Goal: Task Accomplishment & Management: Manage account settings

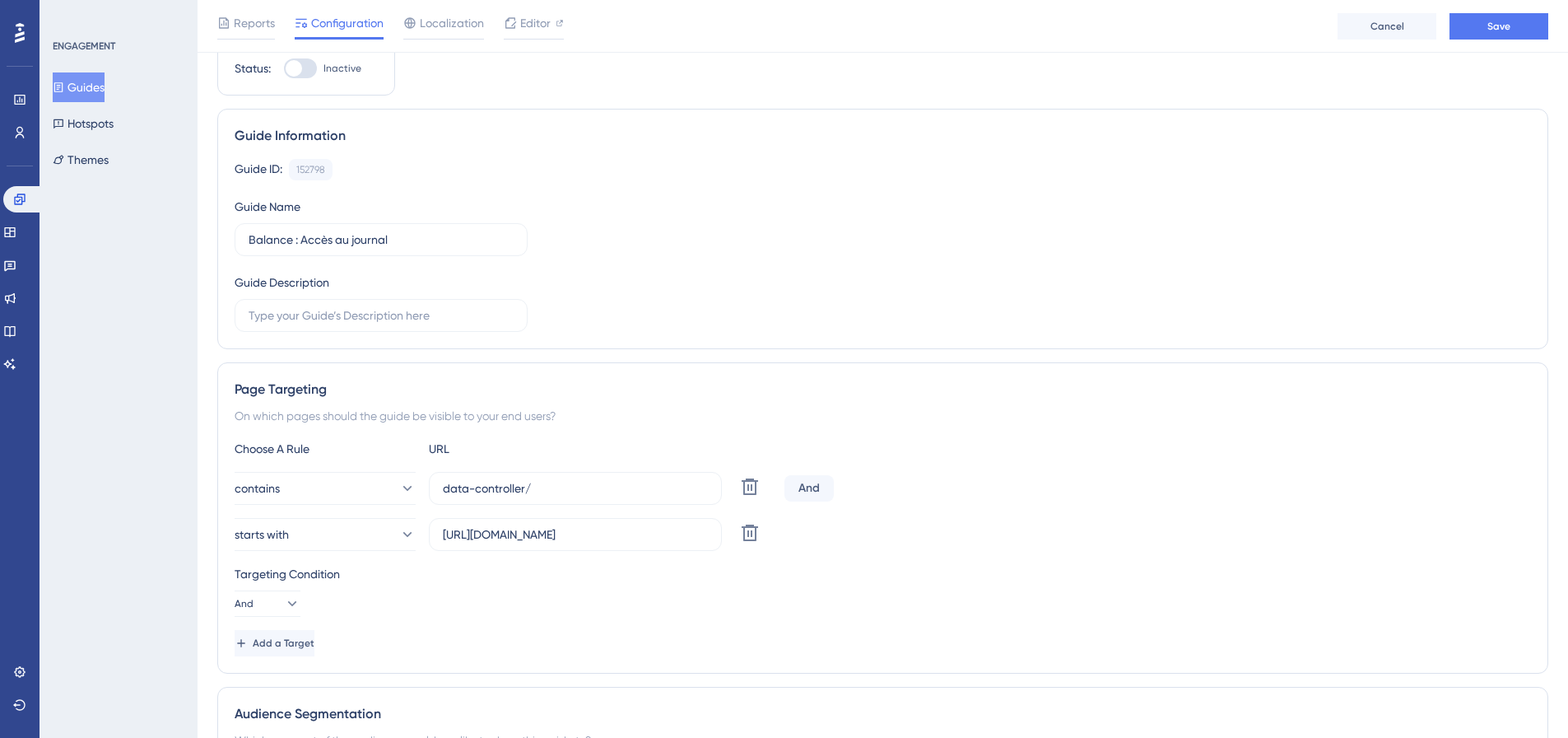
scroll to position [82, 0]
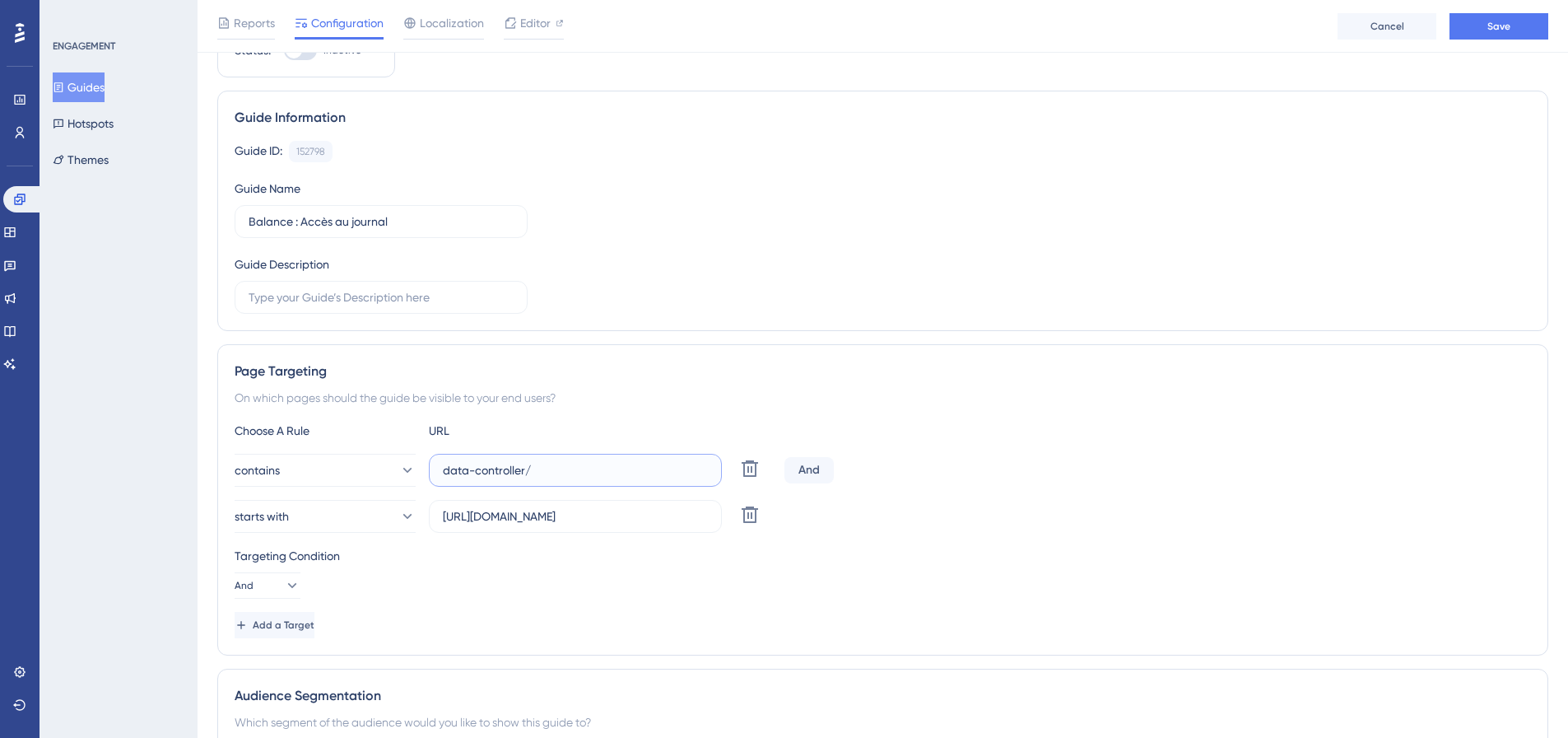
drag, startPoint x: 585, startPoint y: 465, endPoint x: 474, endPoint y: 477, distance: 111.6
click at [474, 477] on input "data-controller/" at bounding box center [575, 470] width 265 height 18
click at [592, 475] on input "data-controller/" at bounding box center [575, 470] width 265 height 18
drag, startPoint x: 597, startPoint y: 471, endPoint x: 439, endPoint y: 465, distance: 158.1
click at [439, 465] on label "data-controller/" at bounding box center [576, 470] width 293 height 33
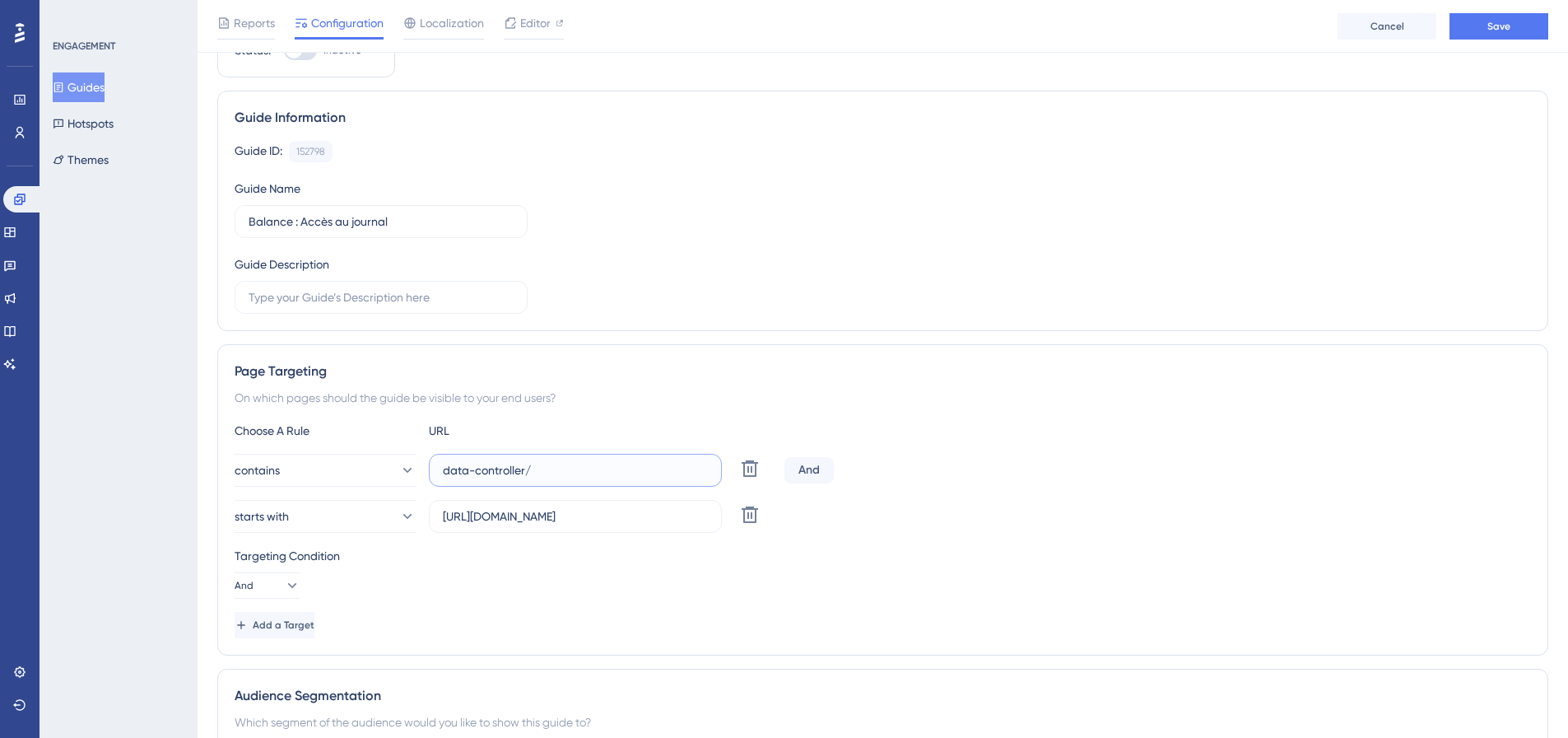
paste input "/balance?"
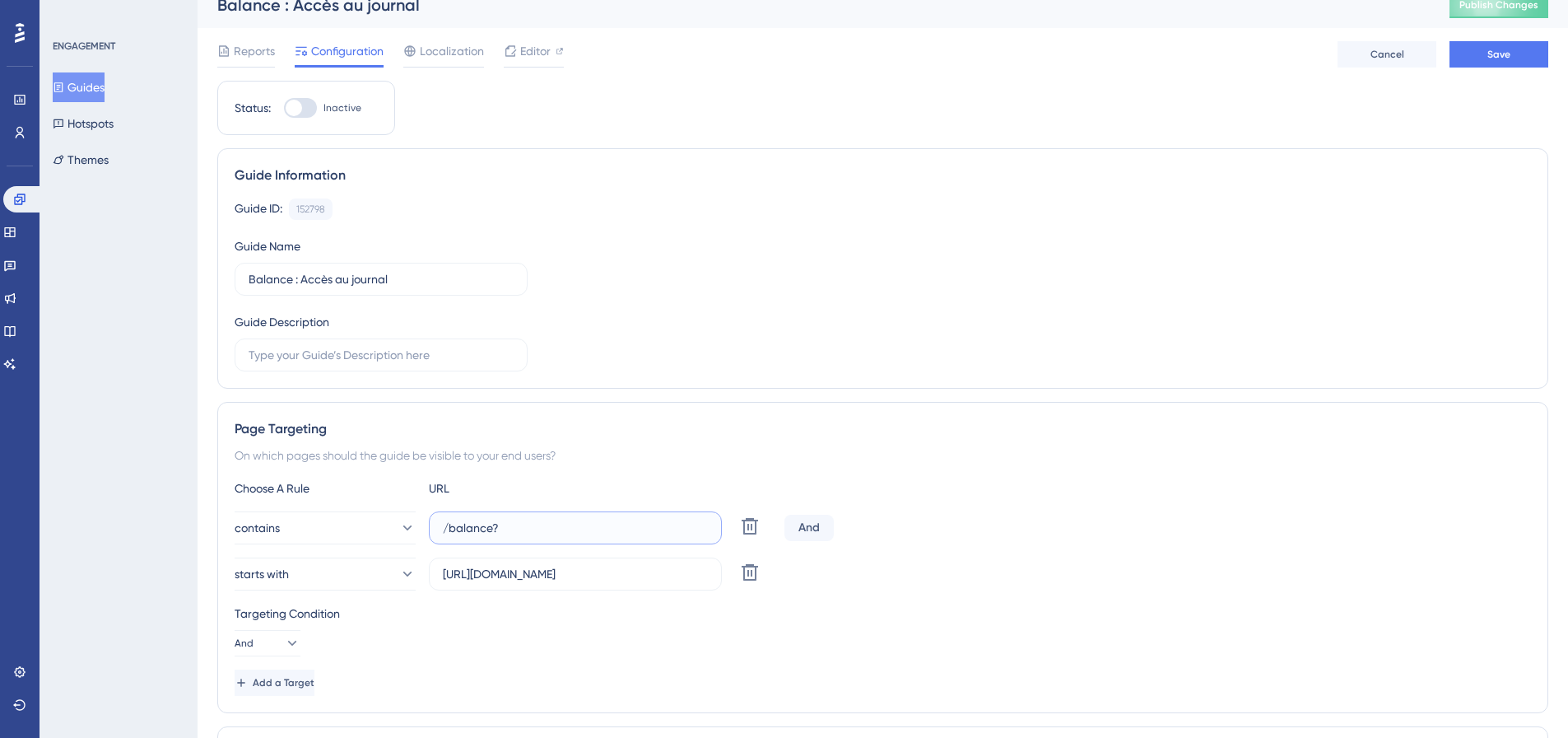
scroll to position [0, 0]
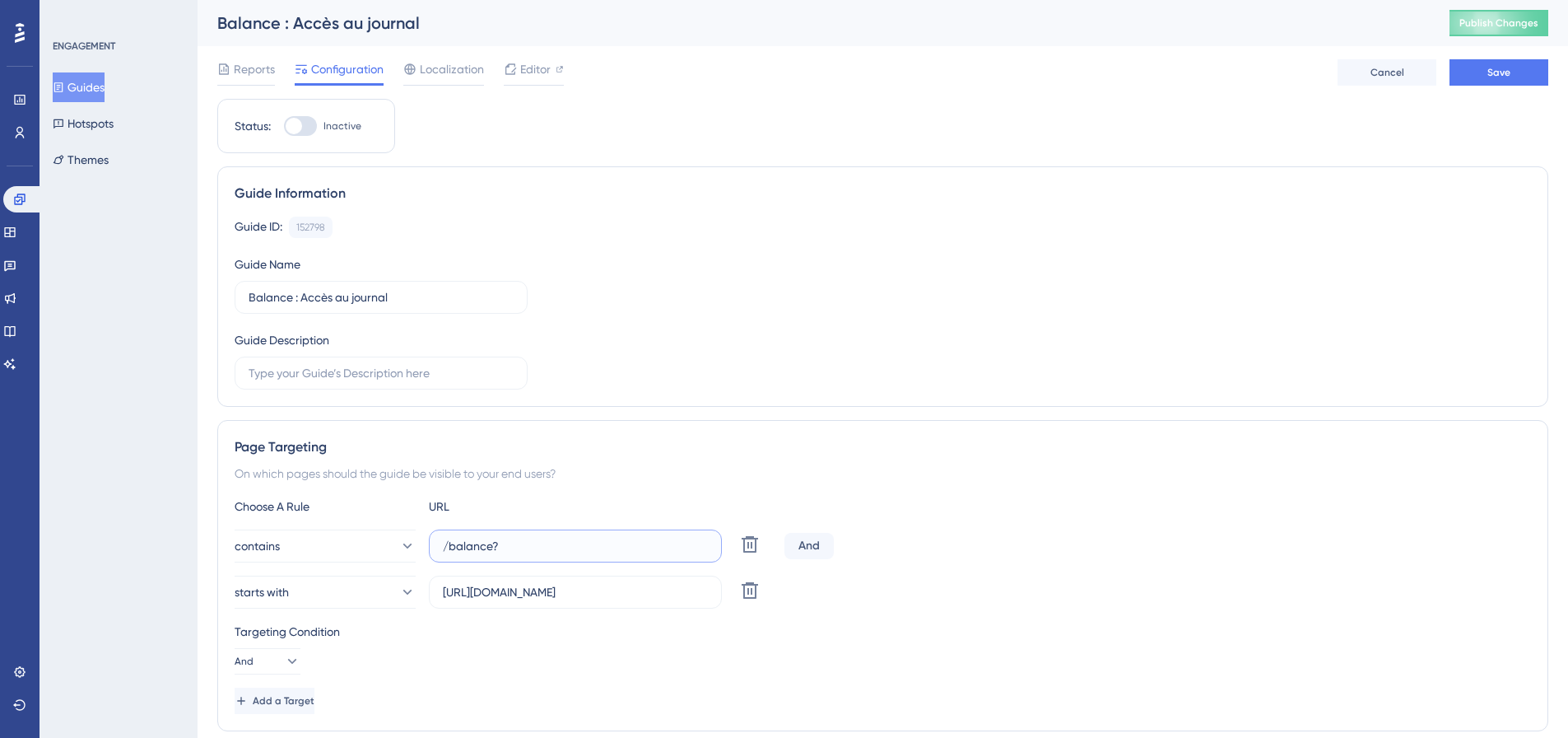
type input "/balance?"
click at [314, 130] on div at bounding box center [300, 126] width 33 height 20
click at [284, 126] on input "Inactive" at bounding box center [283, 126] width 1 height 1
checkbox input "true"
click at [1492, 55] on div "Reports Configuration Localization Editor Cancel Save" at bounding box center [883, 72] width 1331 height 53
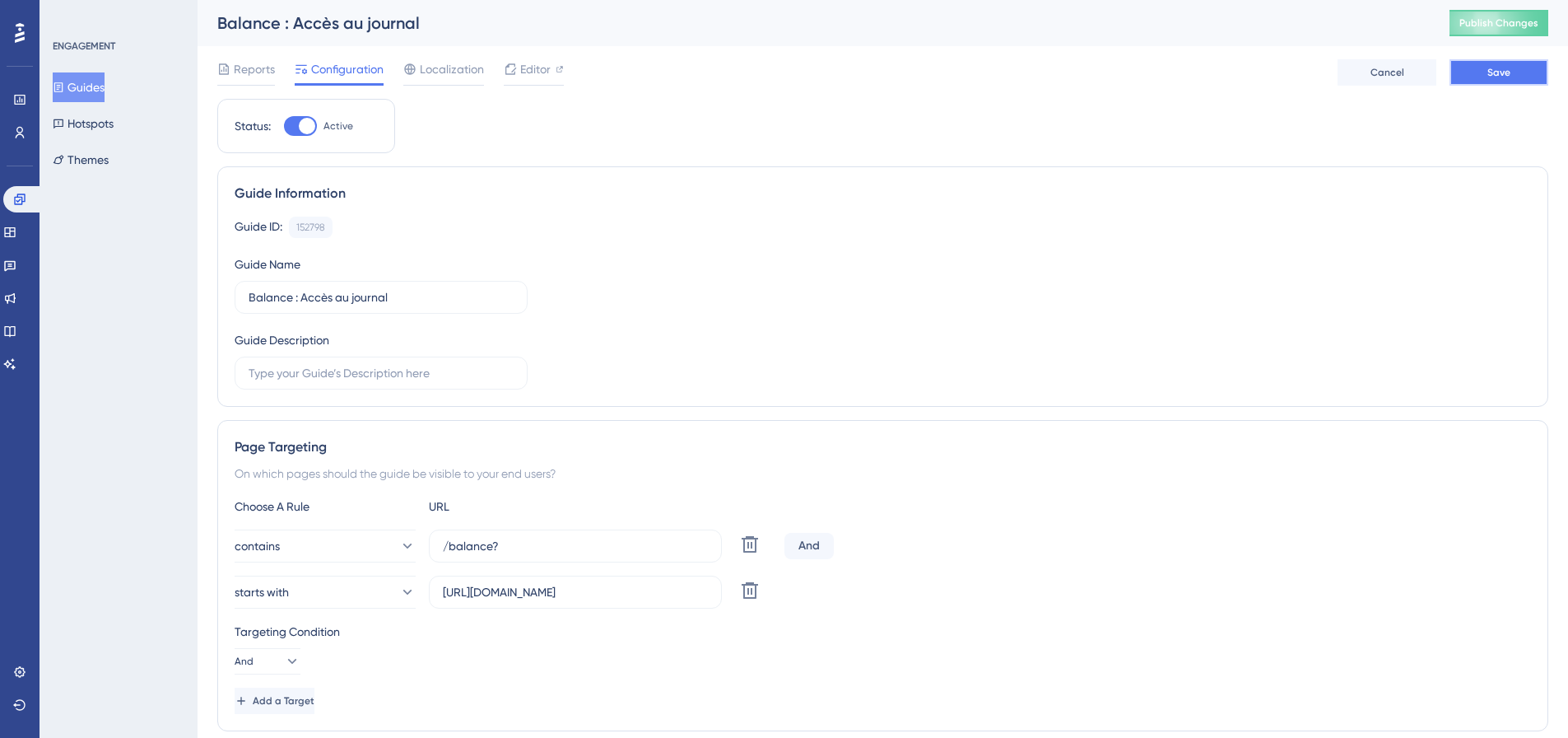
click at [1496, 63] on button "Save" at bounding box center [1498, 72] width 98 height 26
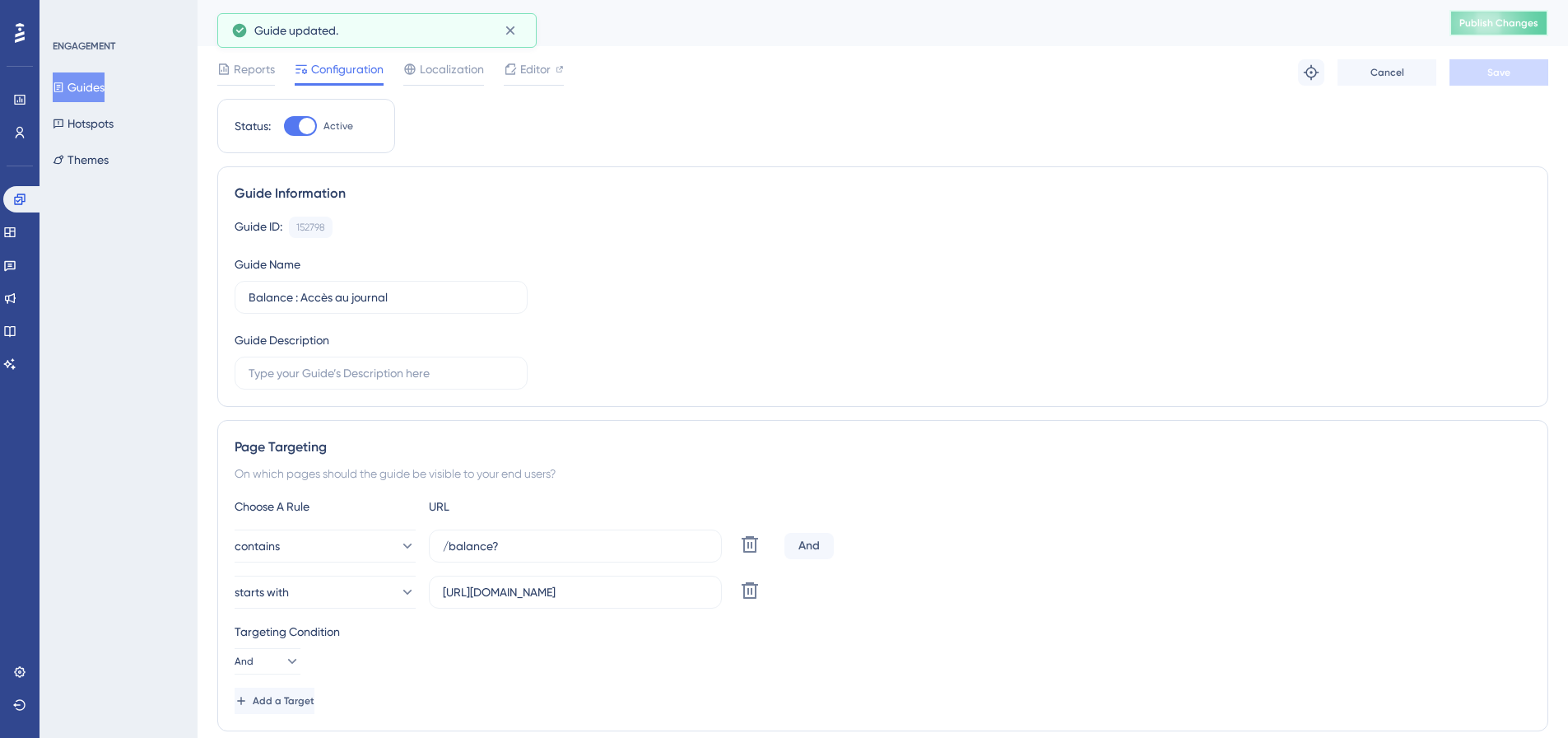
click at [1501, 25] on span "Publish Changes" at bounding box center [1498, 23] width 79 height 14
drag, startPoint x: 104, startPoint y: 89, endPoint x: 157, endPoint y: 100, distance: 54.1
click at [104, 89] on button "Guides" at bounding box center [78, 87] width 52 height 30
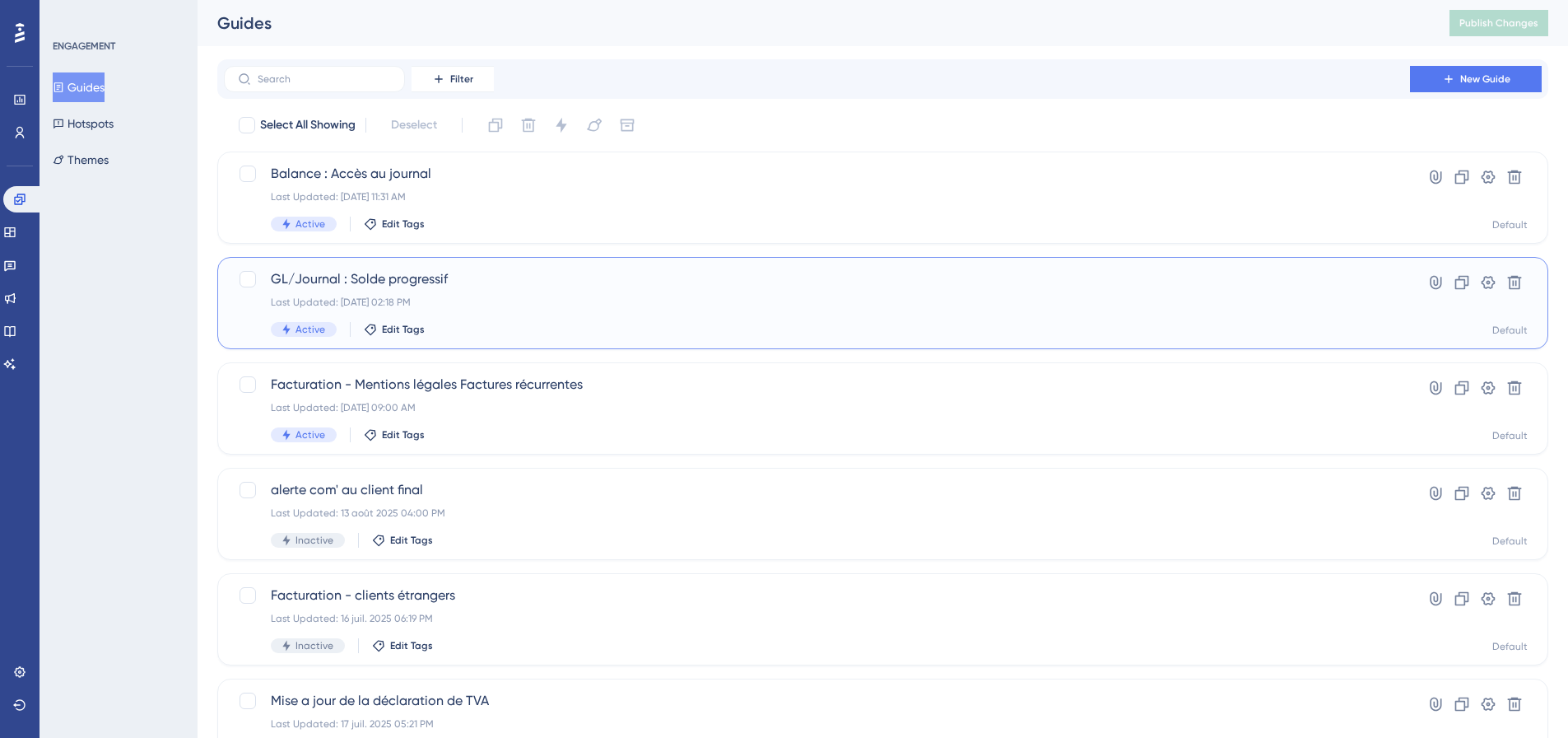
click at [457, 282] on span "GL/Journal : Solde progressif" at bounding box center [817, 278] width 1092 height 20
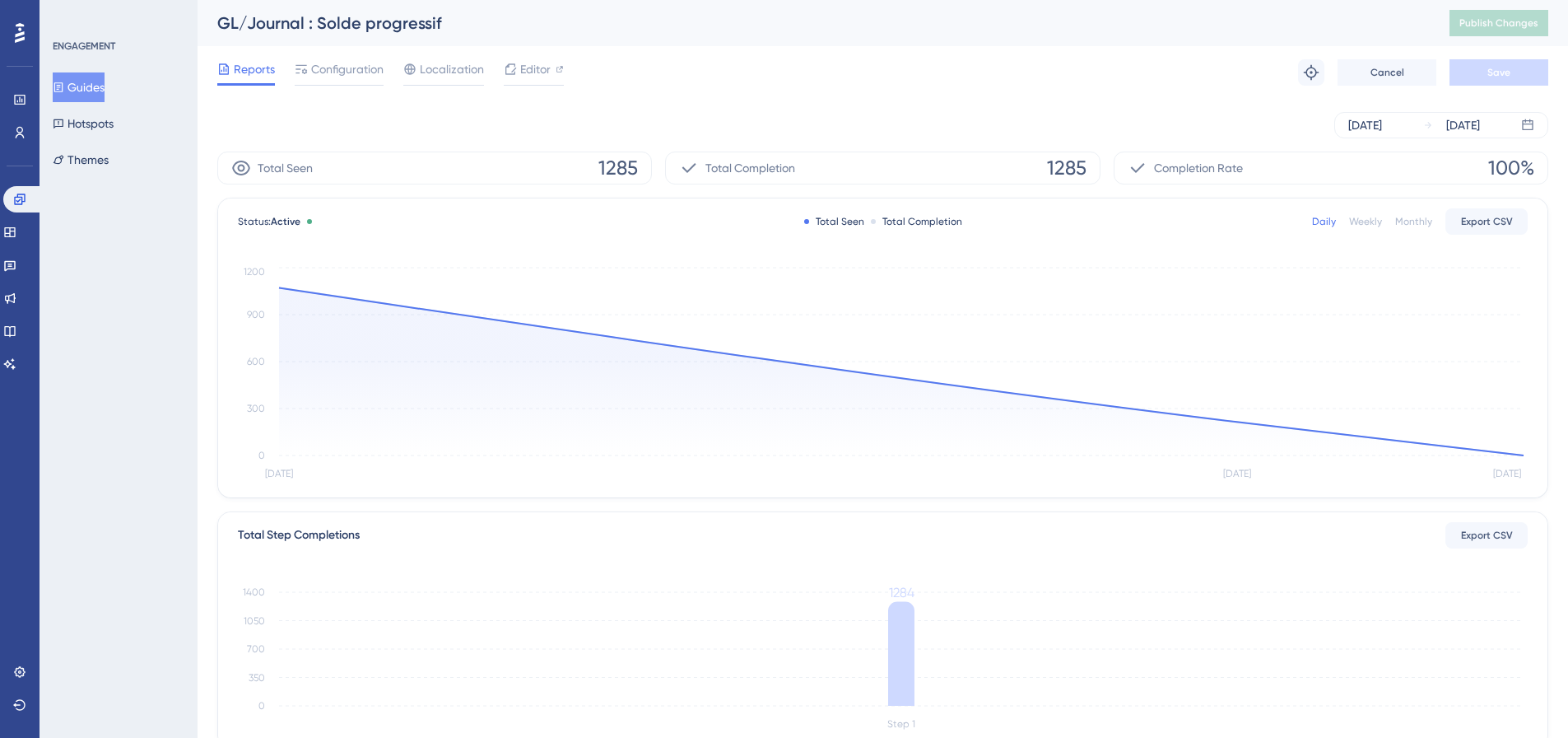
drag, startPoint x: 107, startPoint y: 89, endPoint x: 166, endPoint y: 105, distance: 61.1
click at [104, 89] on button "Guides" at bounding box center [78, 87] width 52 height 30
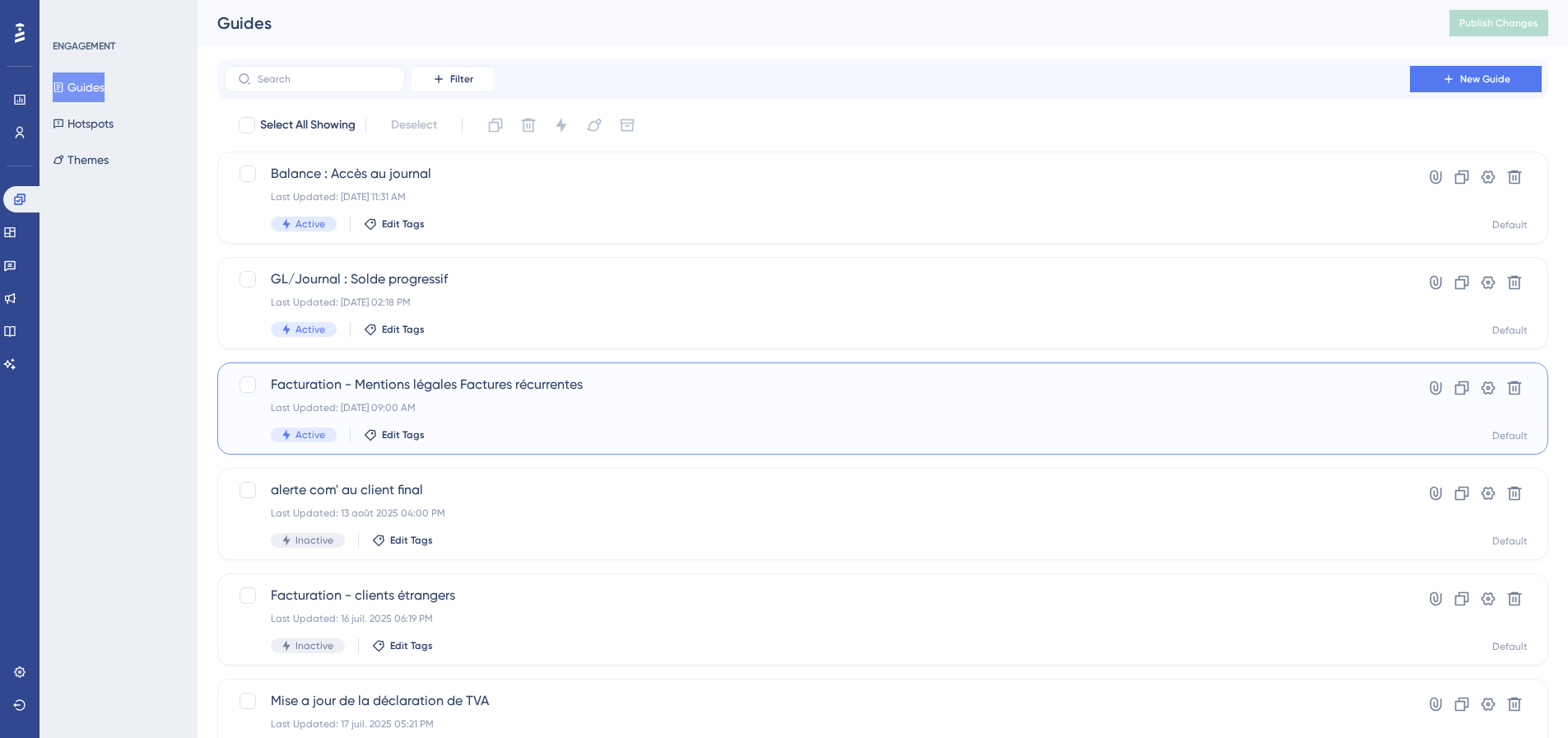
click at [494, 388] on span "Facturation - Mentions légales Factures récurrentes" at bounding box center [817, 384] width 1092 height 20
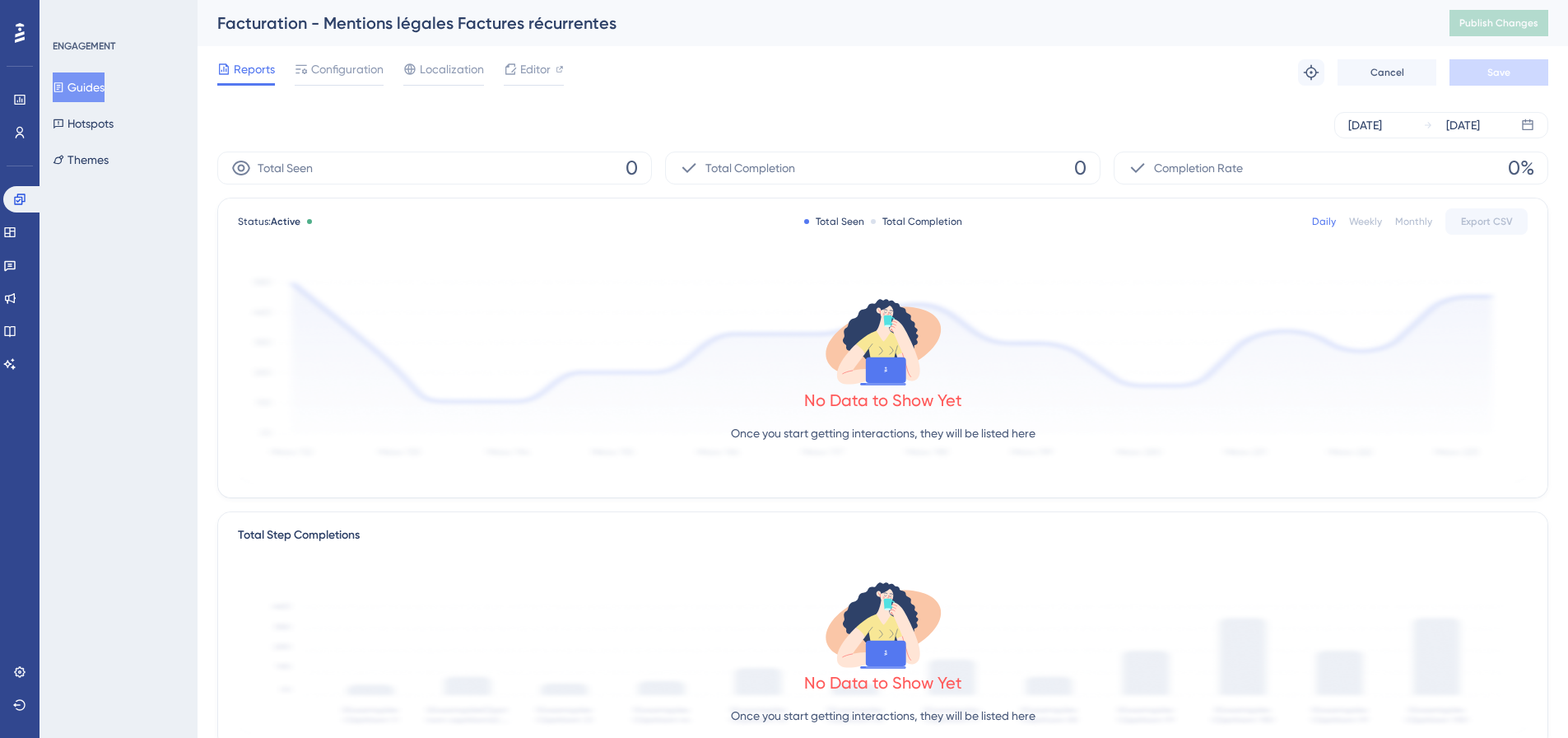
click at [104, 81] on button "Guides" at bounding box center [78, 87] width 52 height 30
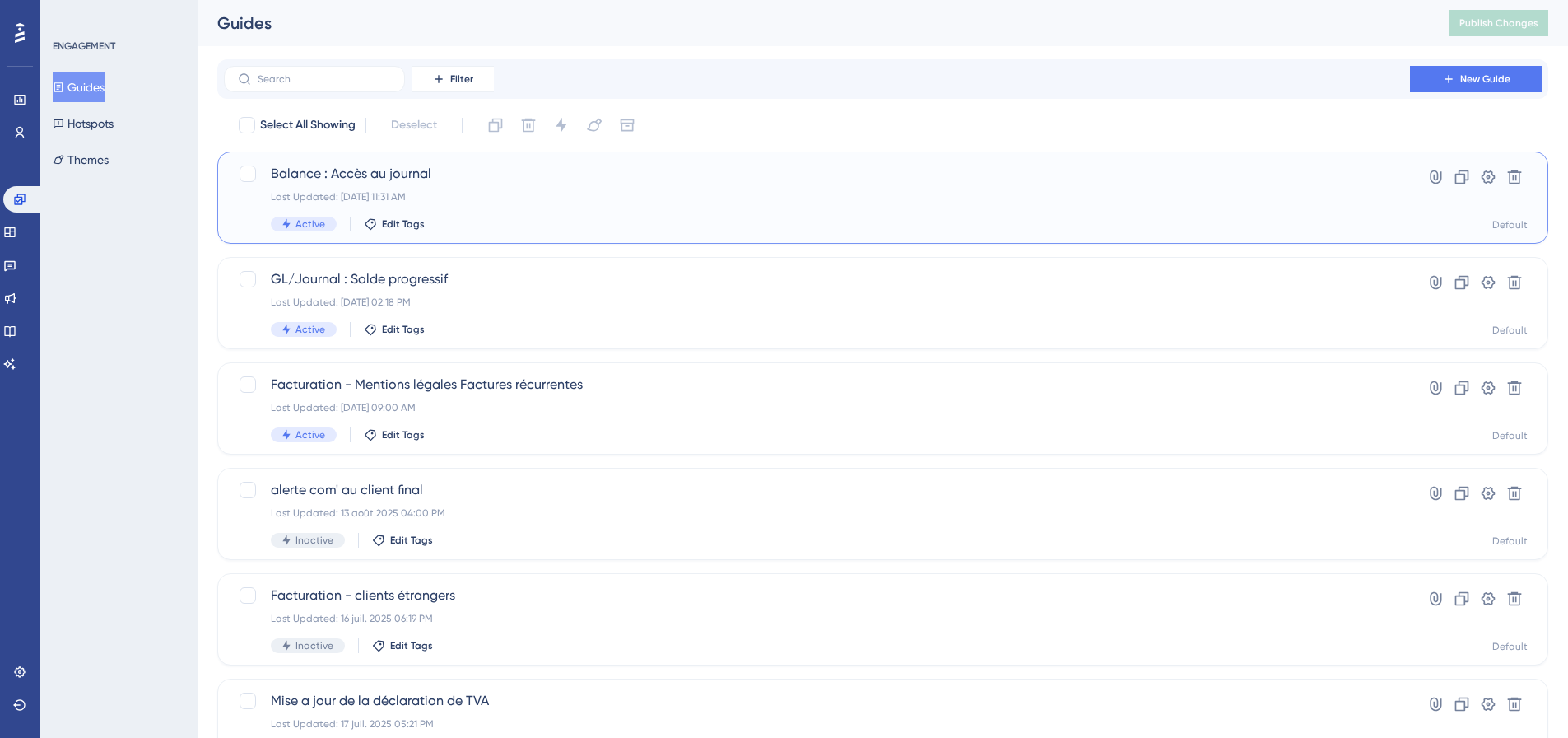
click at [477, 174] on span "Balance : Accès au journal" at bounding box center [817, 173] width 1092 height 20
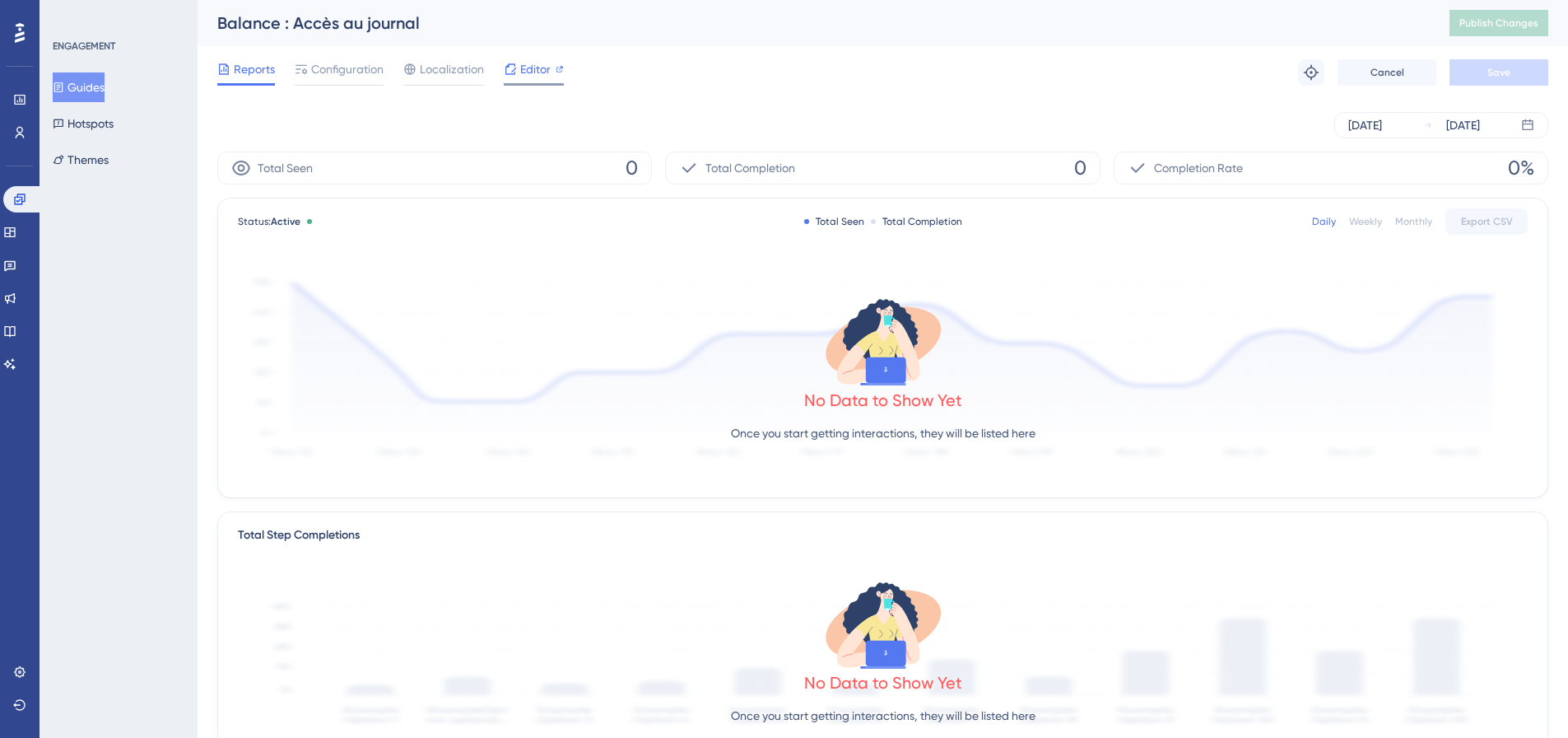
click at [540, 68] on span "Editor" at bounding box center [535, 69] width 31 height 20
click at [352, 64] on span "Configuration" at bounding box center [347, 69] width 72 height 20
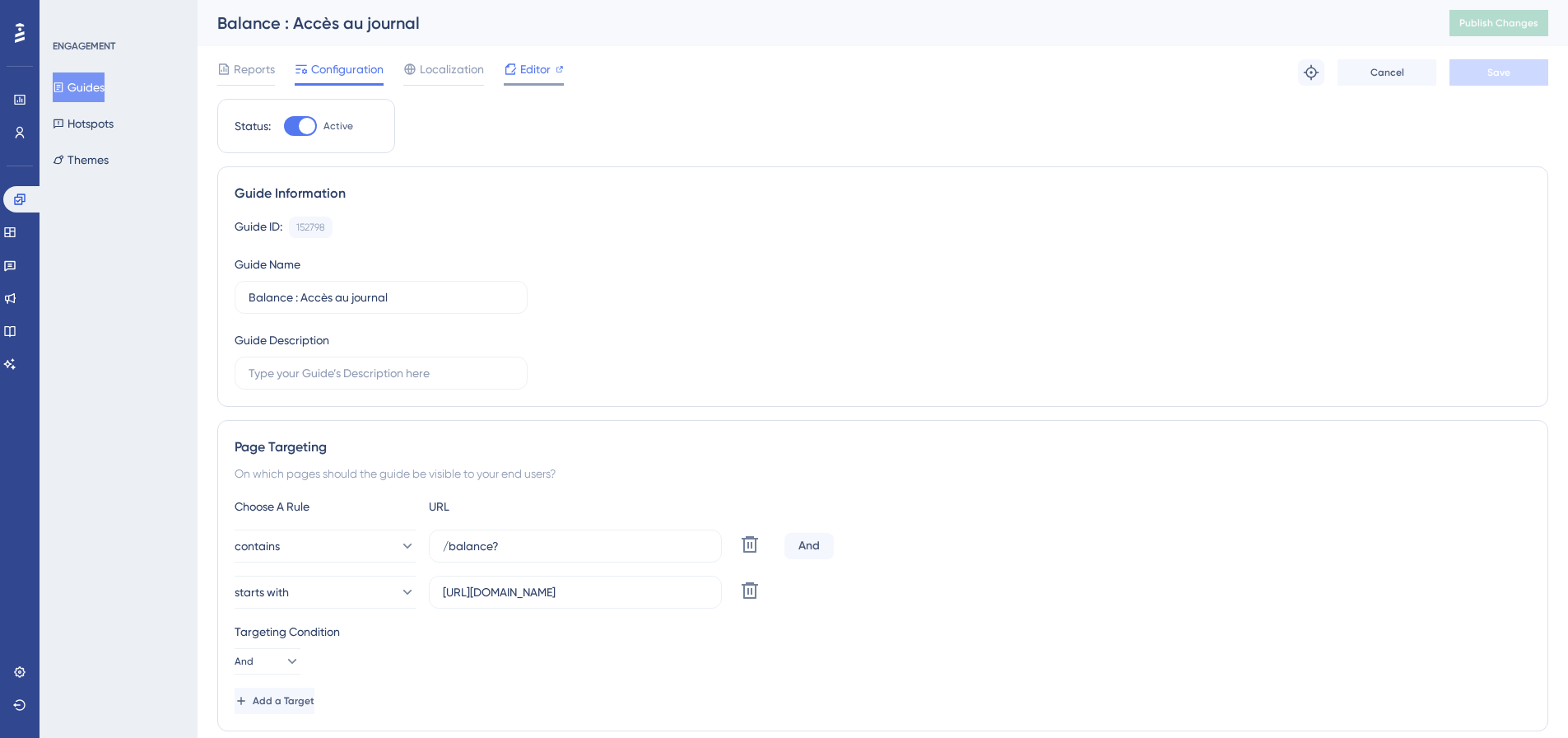
click at [526, 74] on span "Editor" at bounding box center [535, 69] width 31 height 20
click at [936, 233] on div "Guide ID: 152798 Copy" at bounding box center [883, 226] width 1297 height 21
click at [302, 123] on div at bounding box center [306, 126] width 16 height 16
click at [284, 126] on input "Active" at bounding box center [283, 126] width 1 height 1
checkbox input "false"
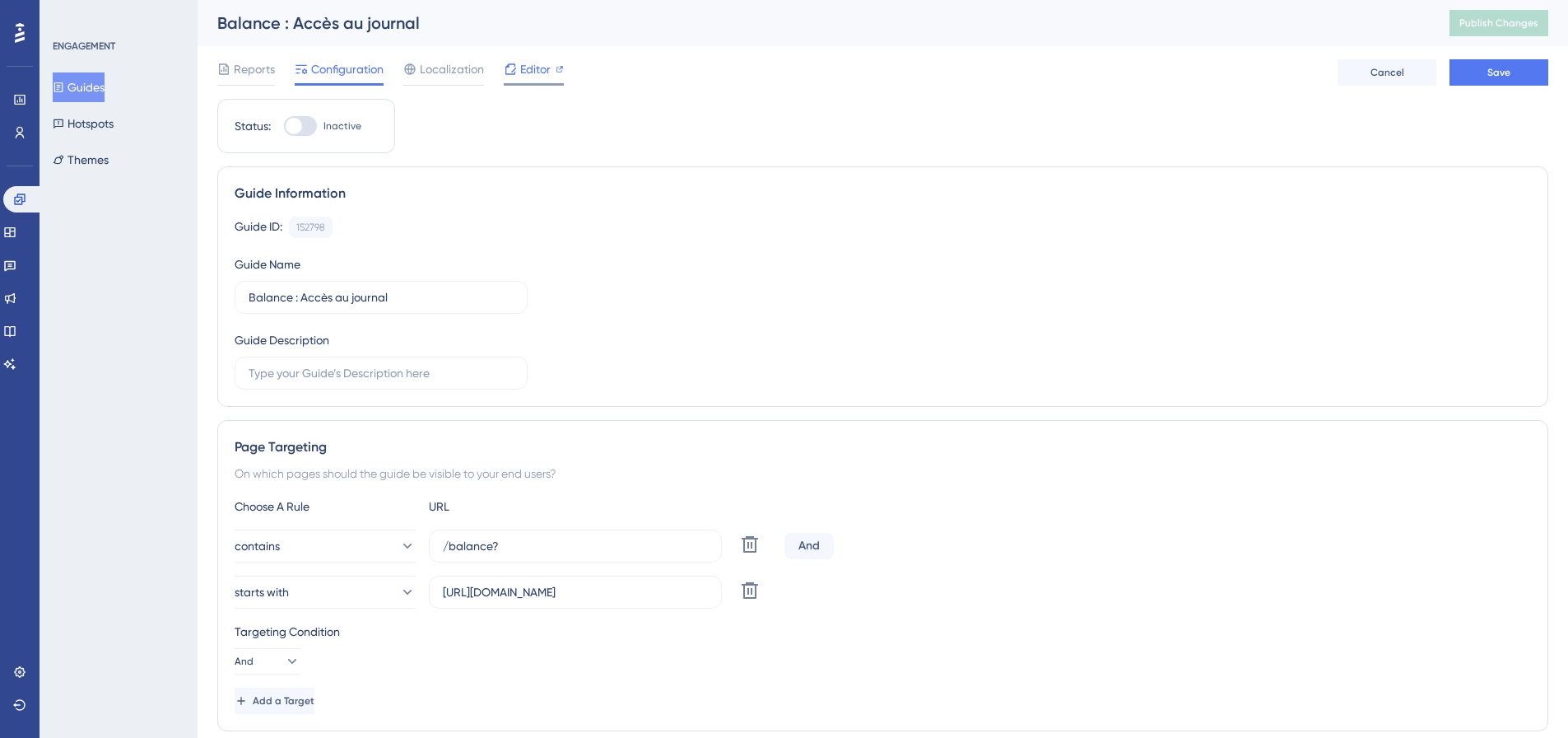
click at [536, 70] on span "Editor" at bounding box center [535, 69] width 31 height 20
click at [1473, 69] on button "Save" at bounding box center [1498, 72] width 98 height 26
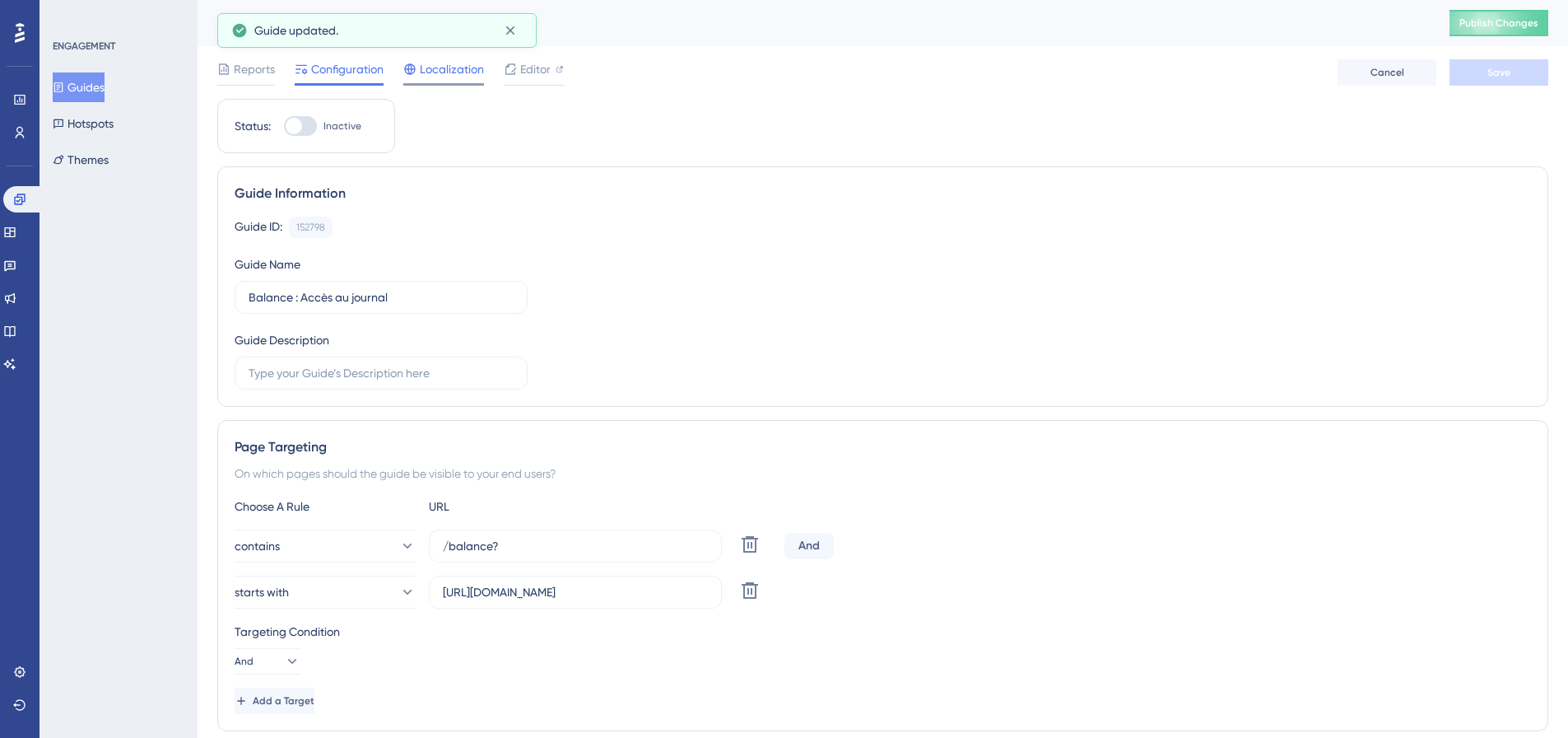
click at [440, 75] on span "Localization" at bounding box center [452, 69] width 64 height 20
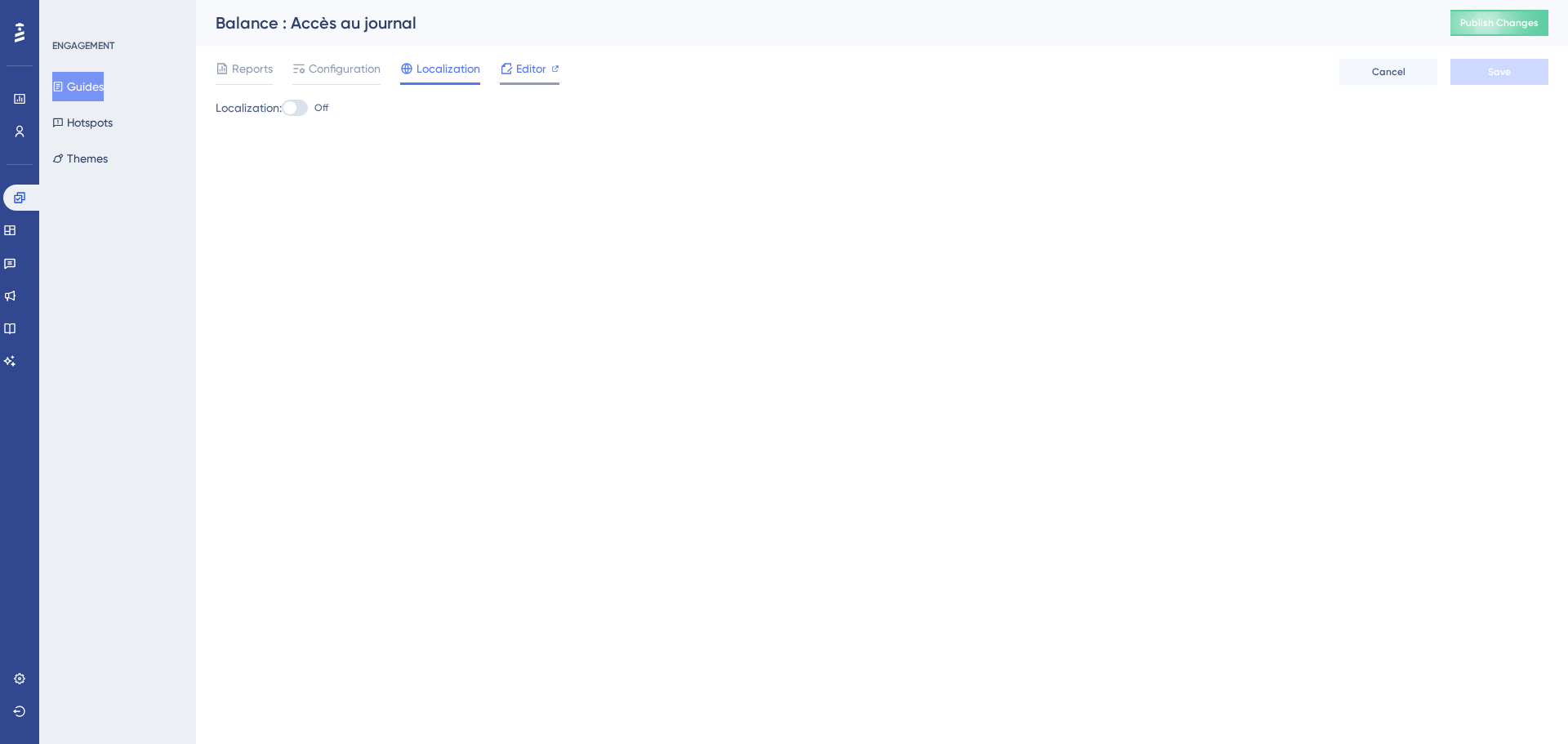
click at [529, 74] on span "Editor" at bounding box center [531, 68] width 30 height 19
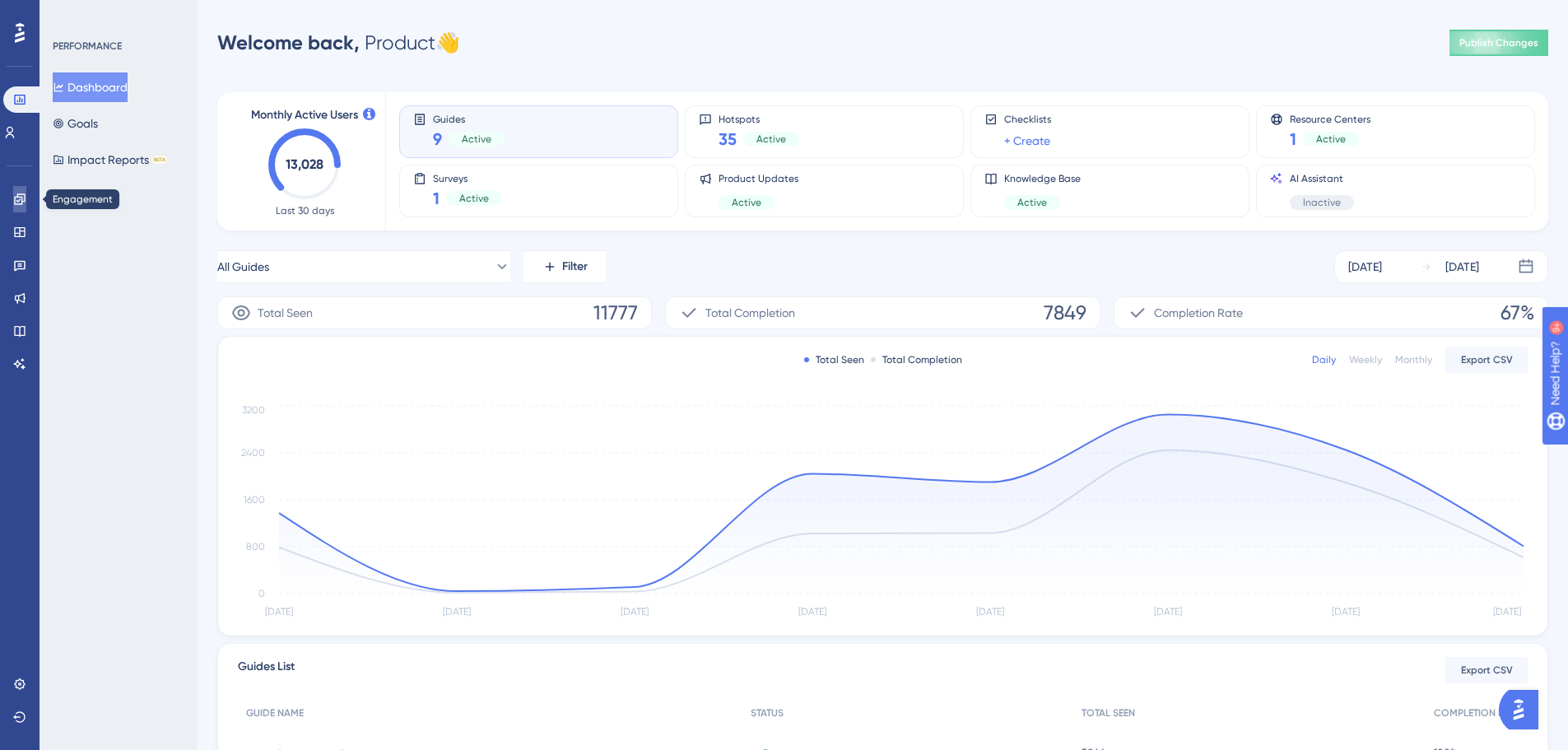
click at [22, 196] on icon at bounding box center [20, 199] width 14 height 14
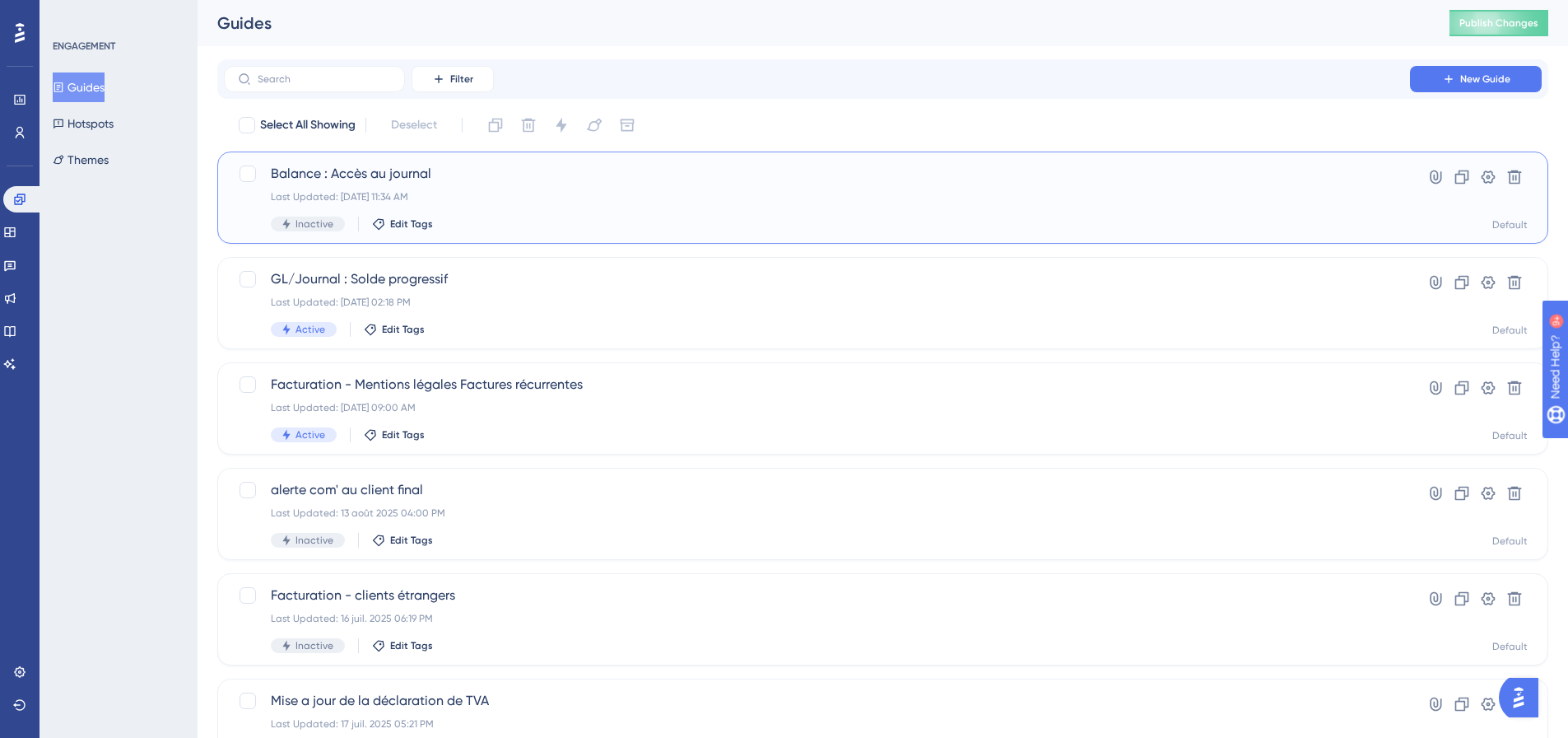
click at [463, 181] on span "Balance : Accès au journal" at bounding box center [817, 173] width 1092 height 20
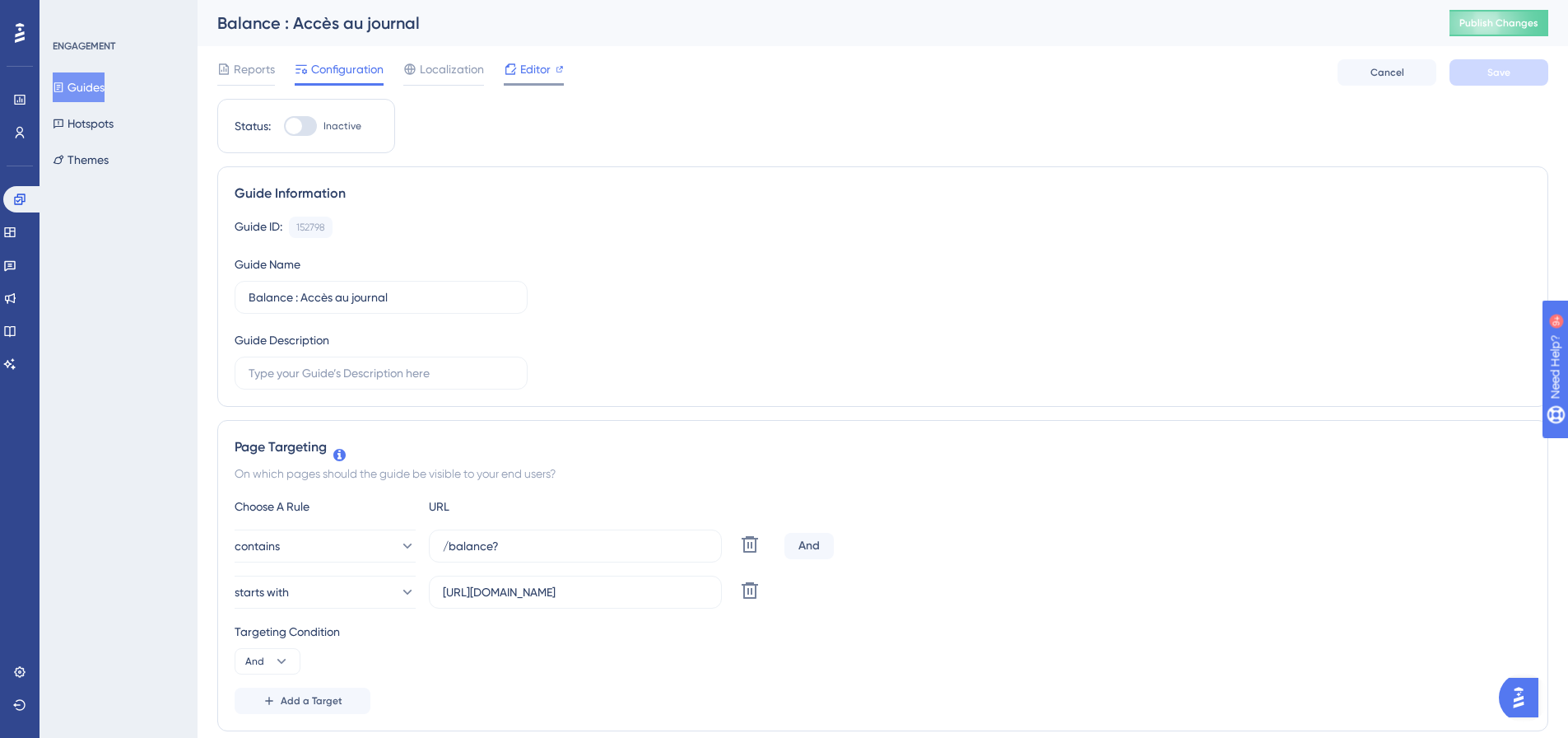
click at [515, 71] on icon at bounding box center [511, 69] width 11 height 11
drag, startPoint x: 437, startPoint y: 19, endPoint x: 365, endPoint y: 31, distance: 73.0
click at [382, 28] on div "Balance : Accès au journal" at bounding box center [812, 23] width 1191 height 23
drag, startPoint x: 417, startPoint y: 284, endPoint x: 207, endPoint y: 287, distance: 210.0
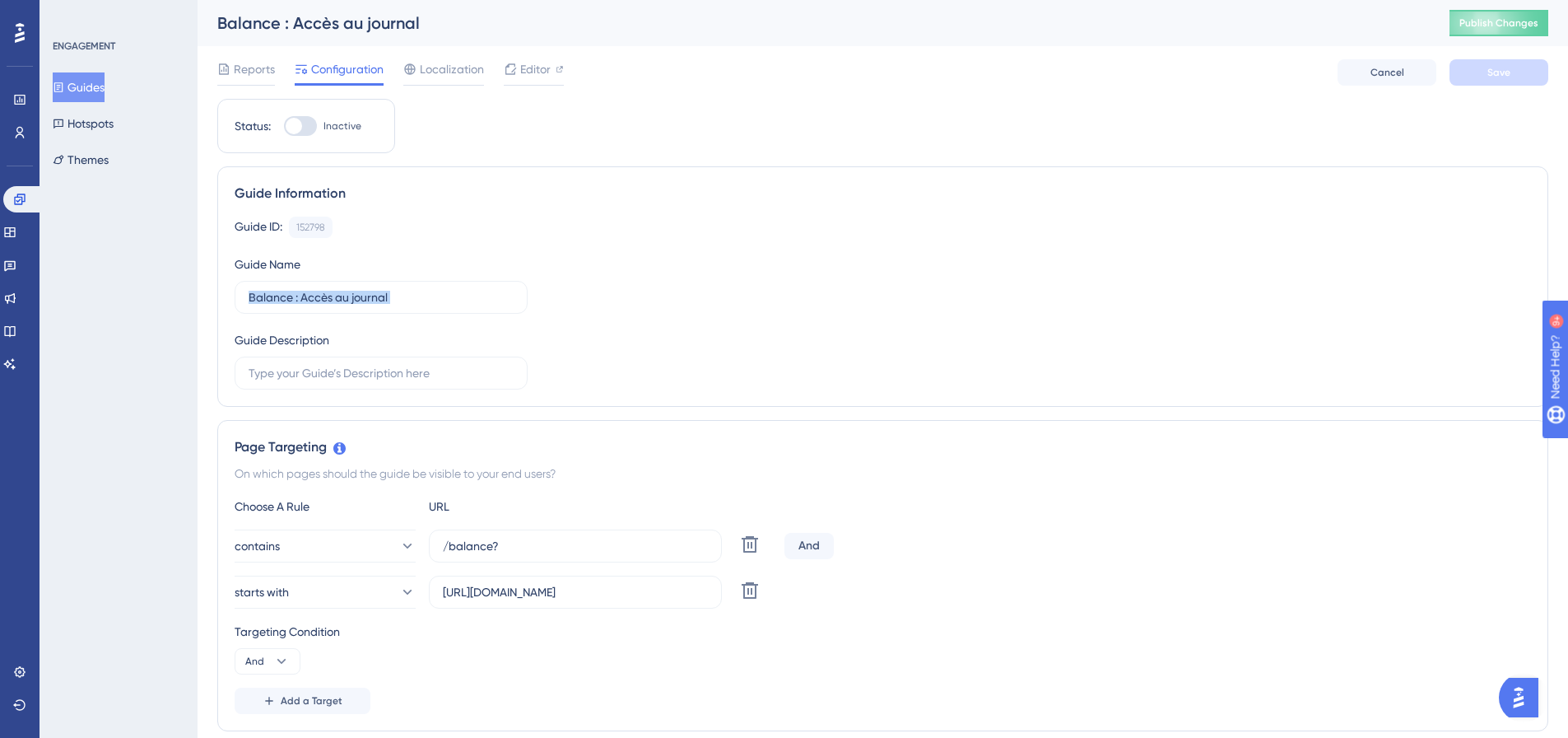
copy input "text"
click at [299, 123] on div at bounding box center [293, 126] width 16 height 16
click at [284, 126] on input "Inactive" at bounding box center [283, 126] width 1 height 1
checkbox input "true"
click at [1480, 78] on button "Save" at bounding box center [1498, 72] width 98 height 26
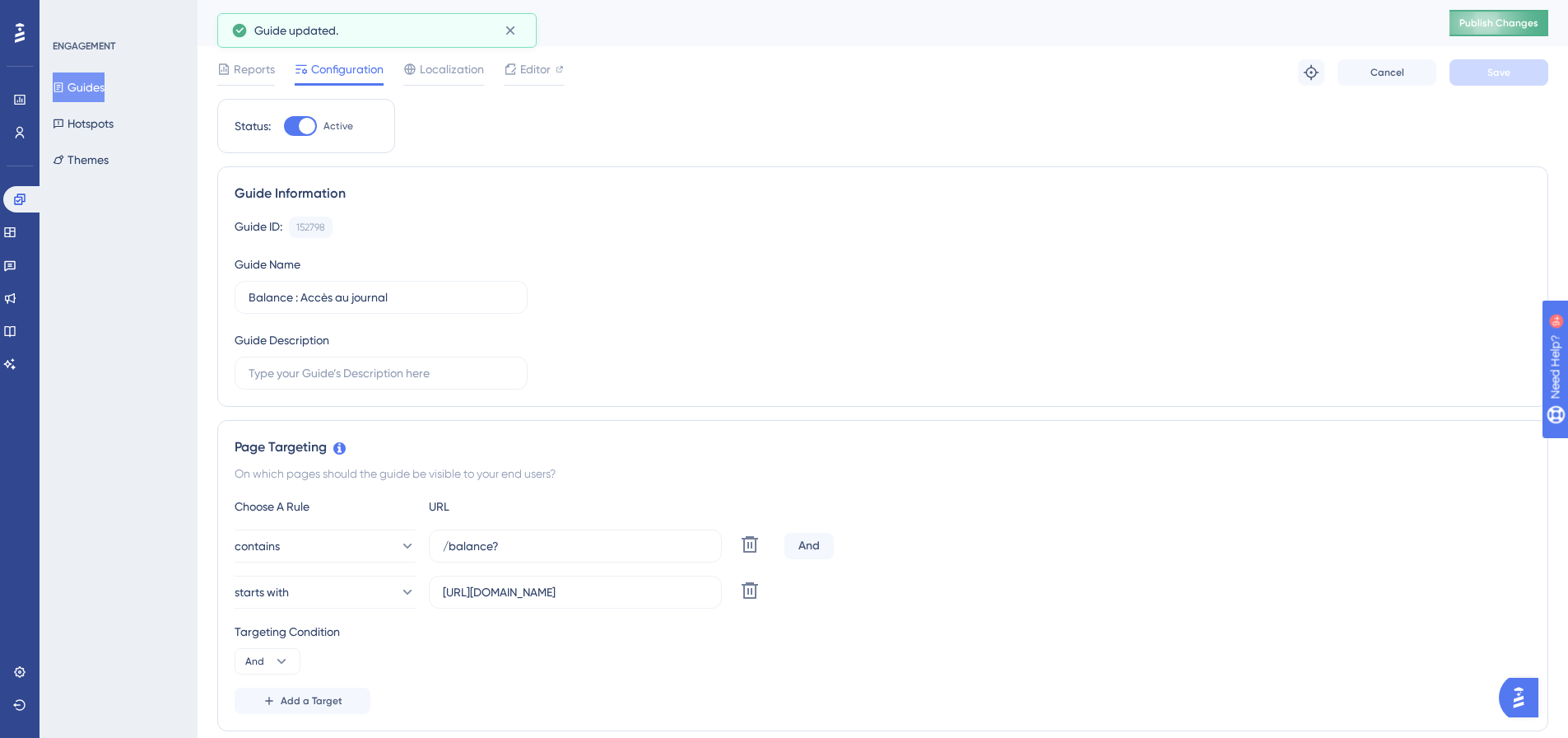
click at [1515, 14] on button "Publish Changes" at bounding box center [1498, 23] width 98 height 26
click at [532, 70] on span "Editor" at bounding box center [535, 69] width 31 height 20
click at [263, 76] on span "Reports" at bounding box center [254, 69] width 42 height 20
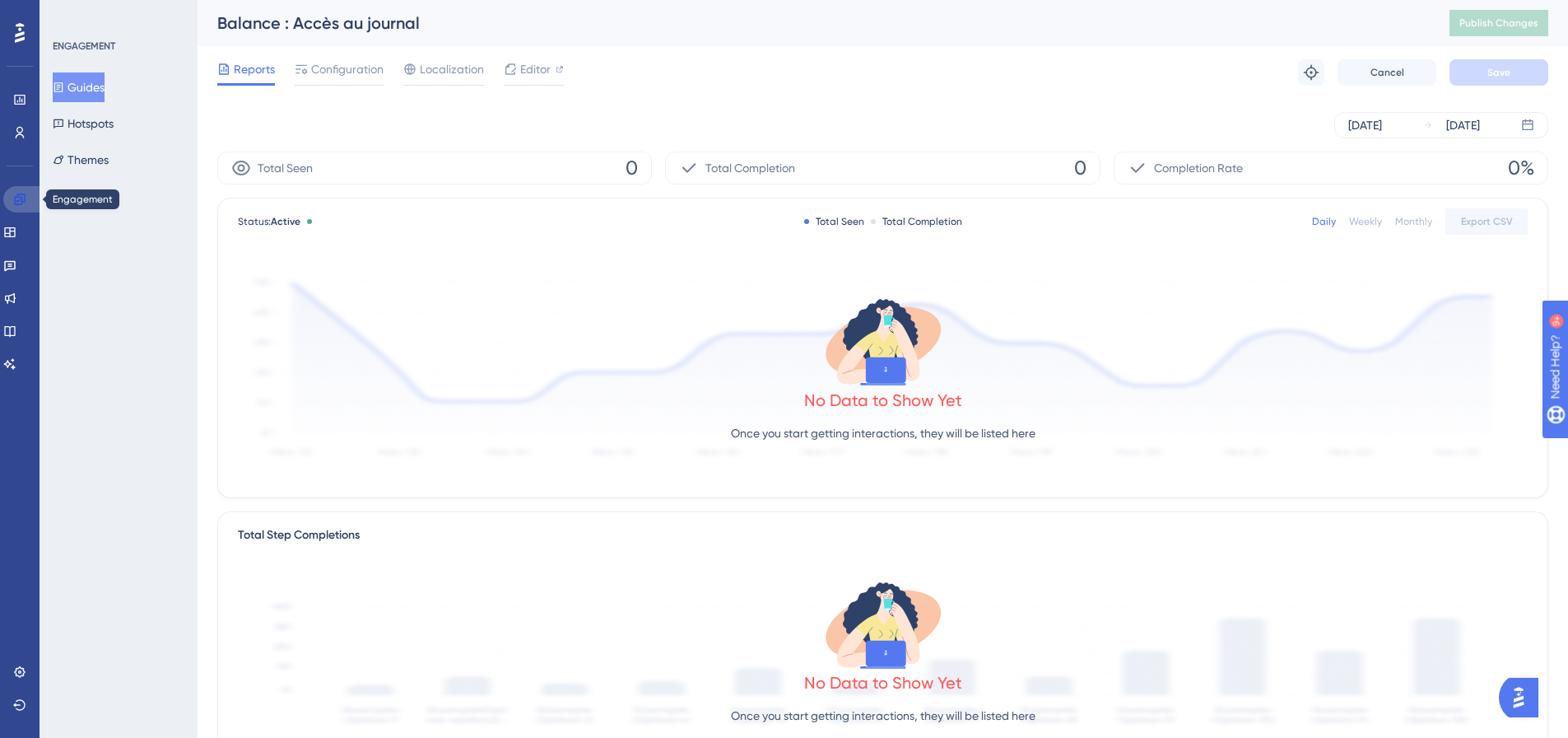
click at [25, 200] on icon at bounding box center [20, 198] width 11 height 11
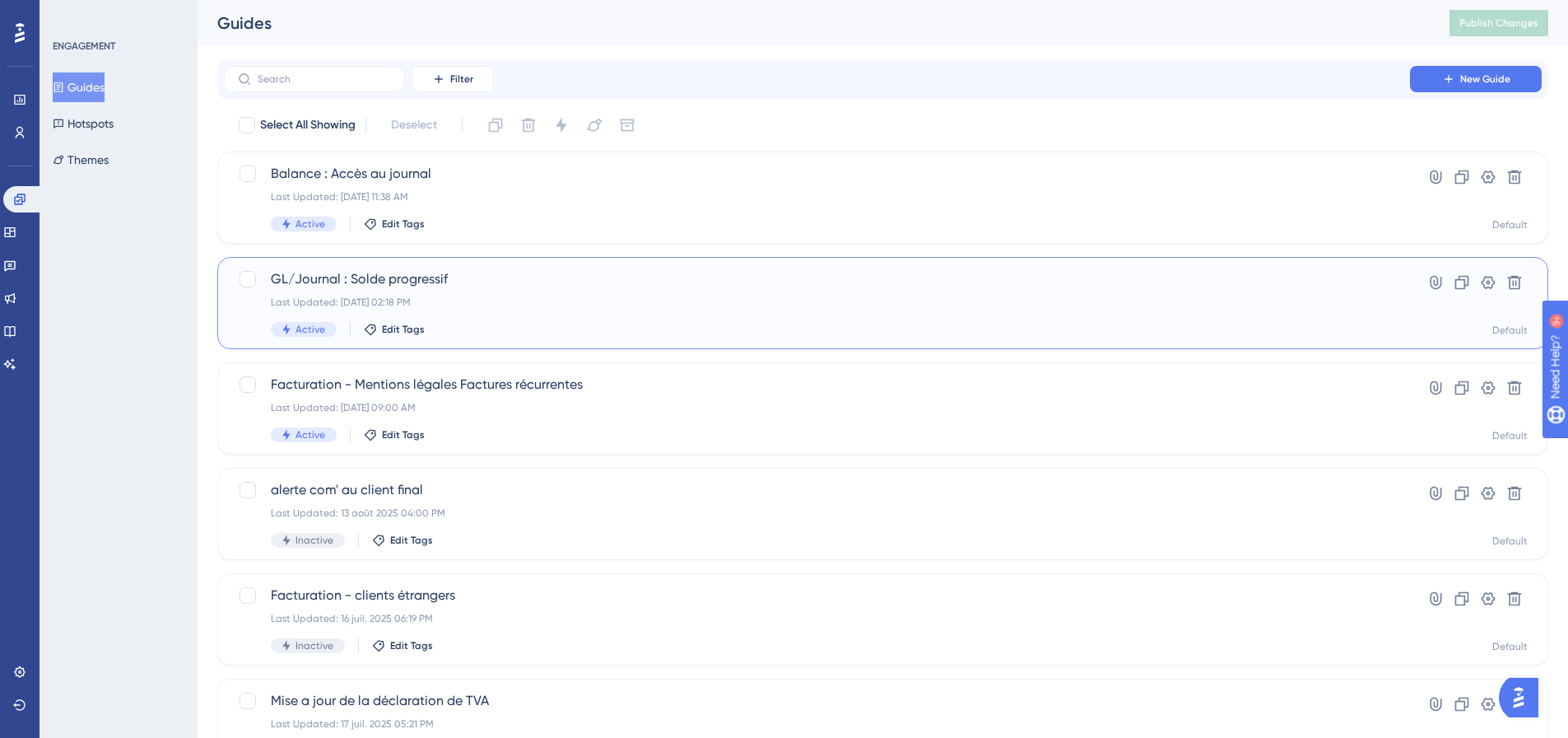
click at [456, 274] on span "GL/Journal : Solde progressif" at bounding box center [817, 278] width 1092 height 20
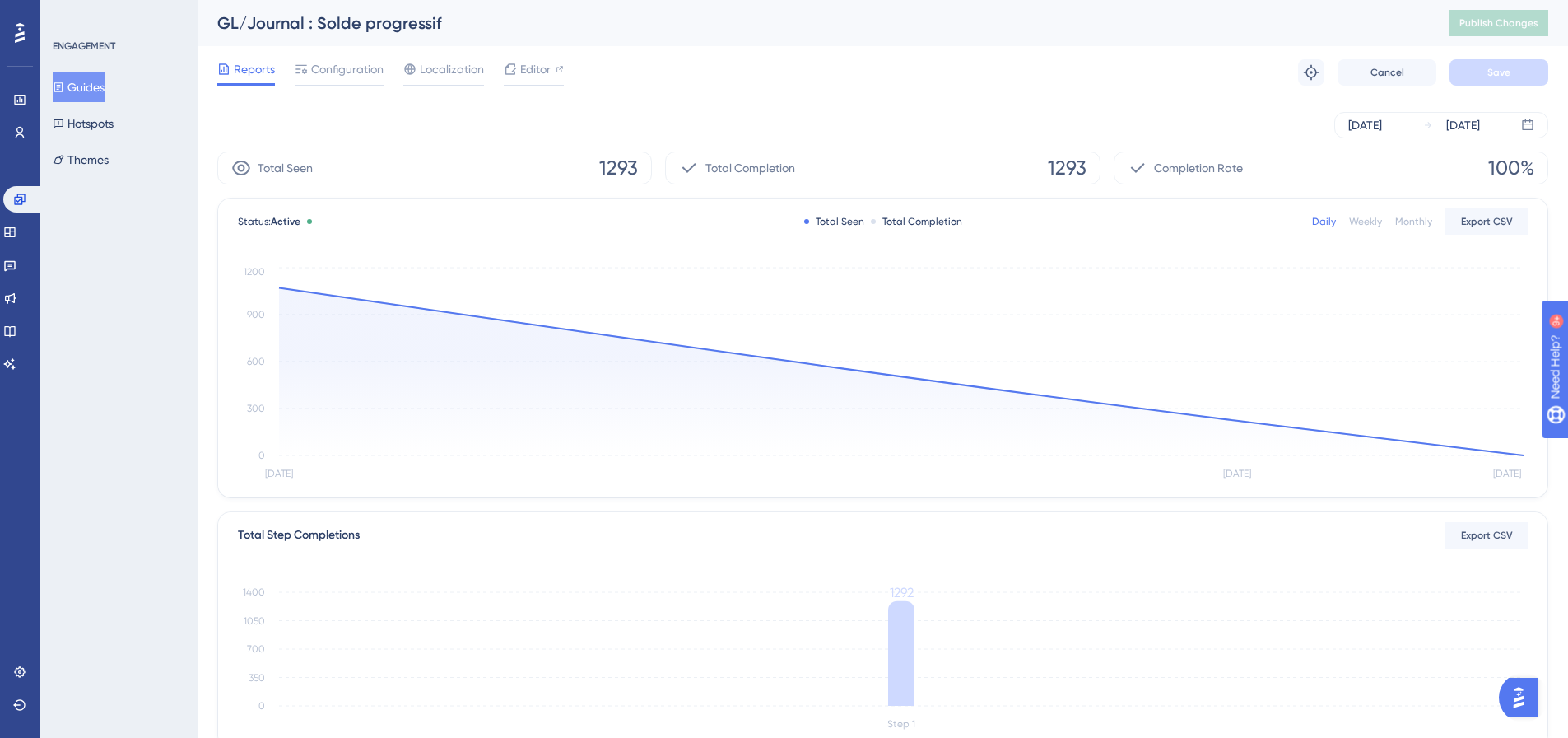
click at [64, 90] on icon at bounding box center [59, 87] width 12 height 12
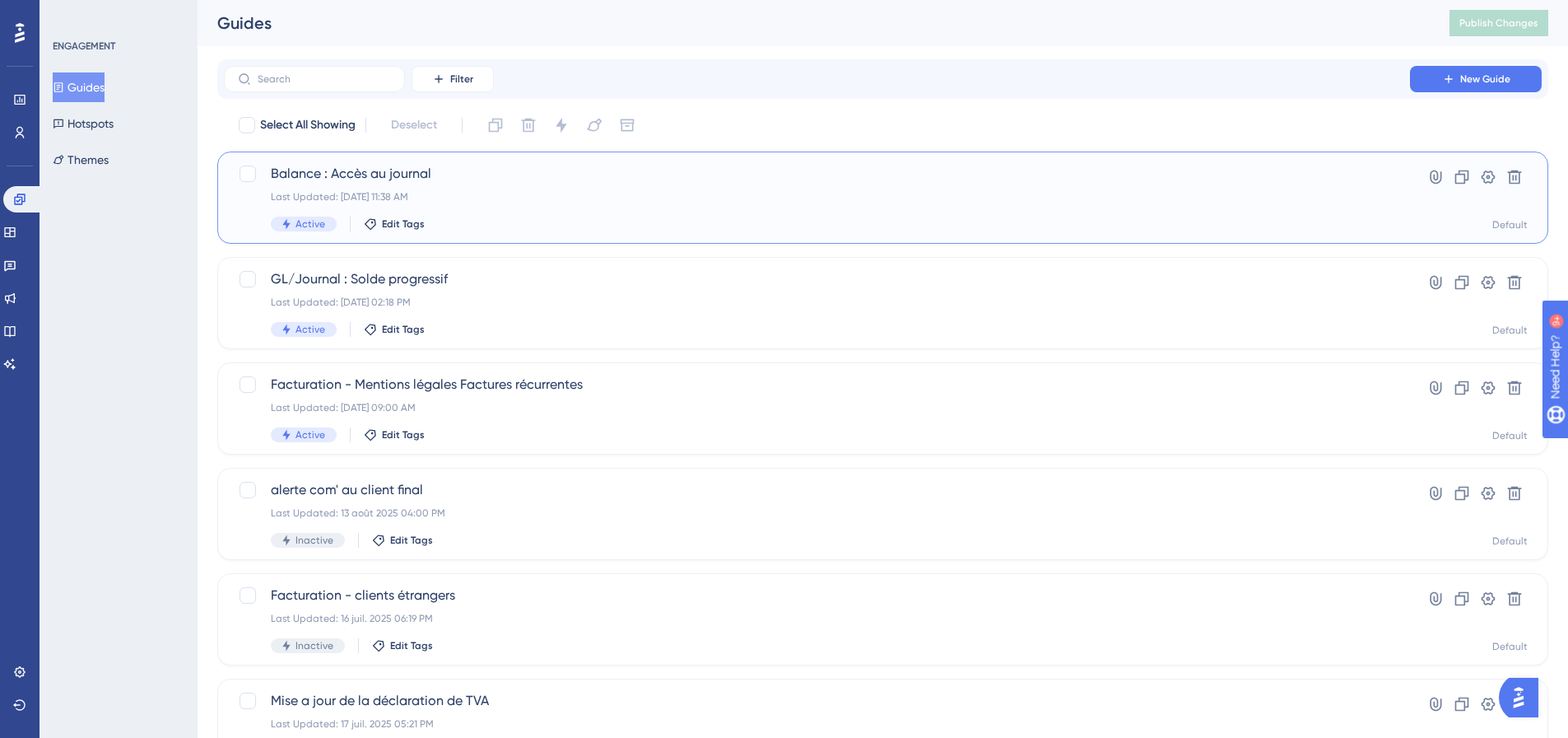
click at [487, 178] on span "Balance : Accès au journal" at bounding box center [817, 173] width 1092 height 20
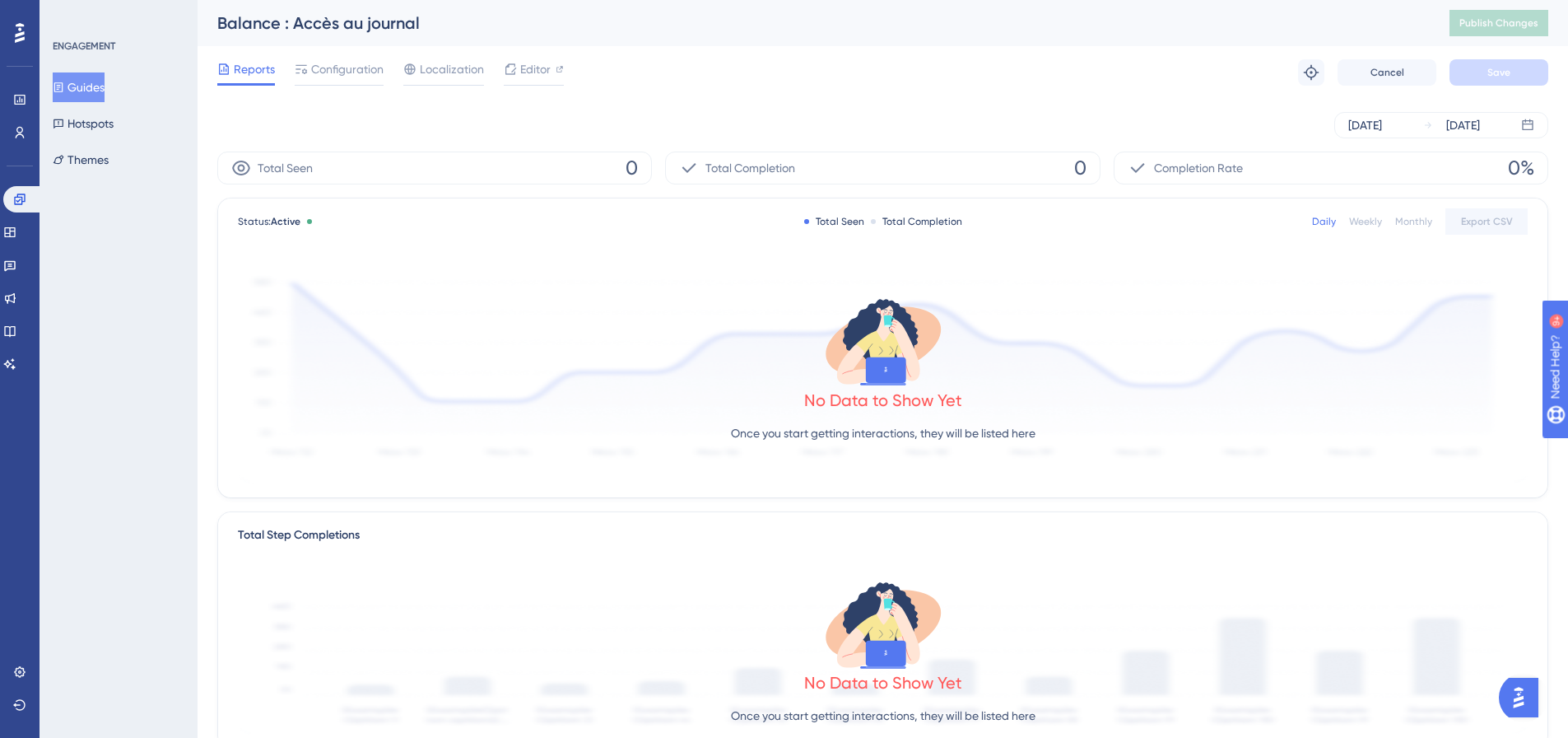
click at [93, 91] on button "Guides" at bounding box center [78, 87] width 52 height 30
